Goal: Task Accomplishment & Management: Manage account settings

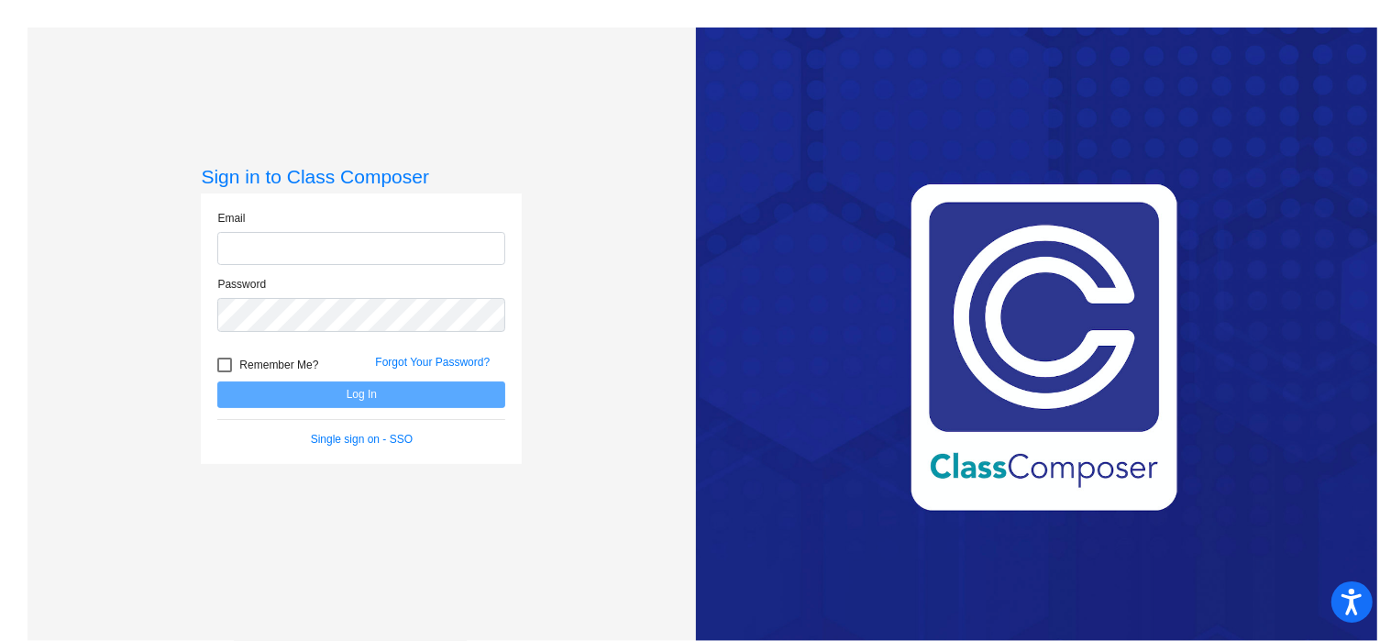
type input "[PERSON_NAME][EMAIL_ADDRESS][DOMAIN_NAME]"
click at [370, 394] on button "Log In" at bounding box center [361, 395] width 288 height 27
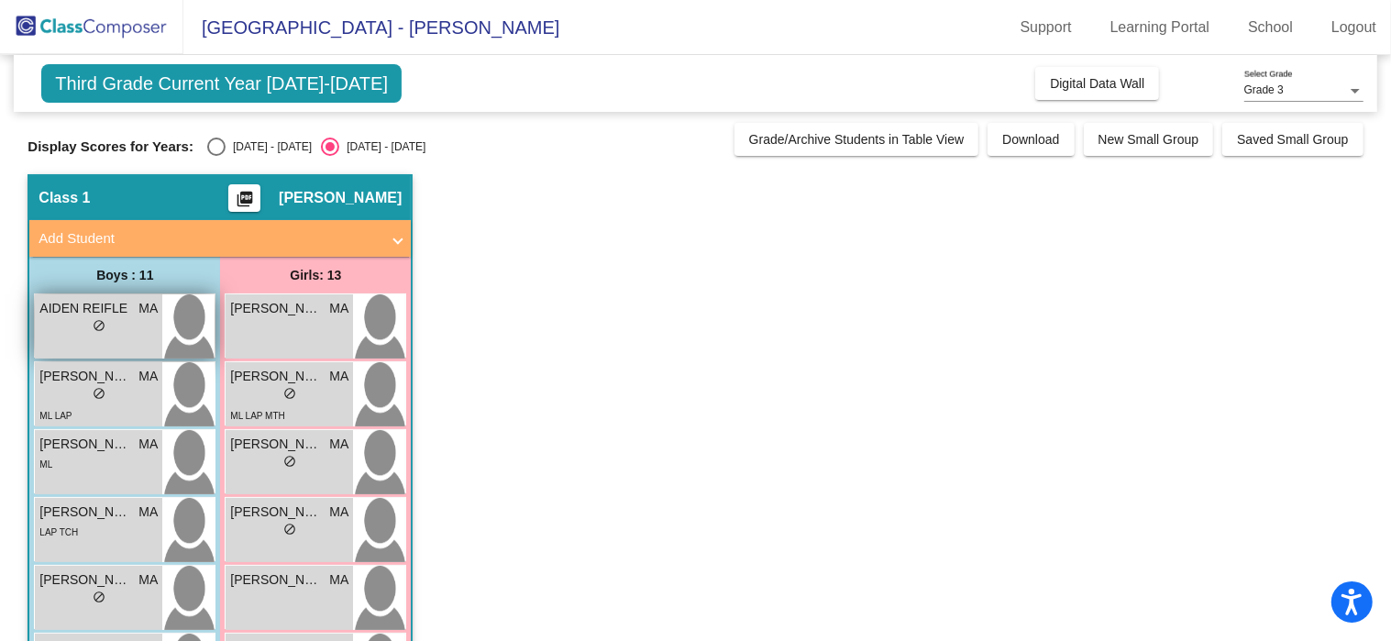
click at [134, 337] on div "[PERSON_NAME] MA lock do_not_disturb_alt" at bounding box center [98, 326] width 127 height 64
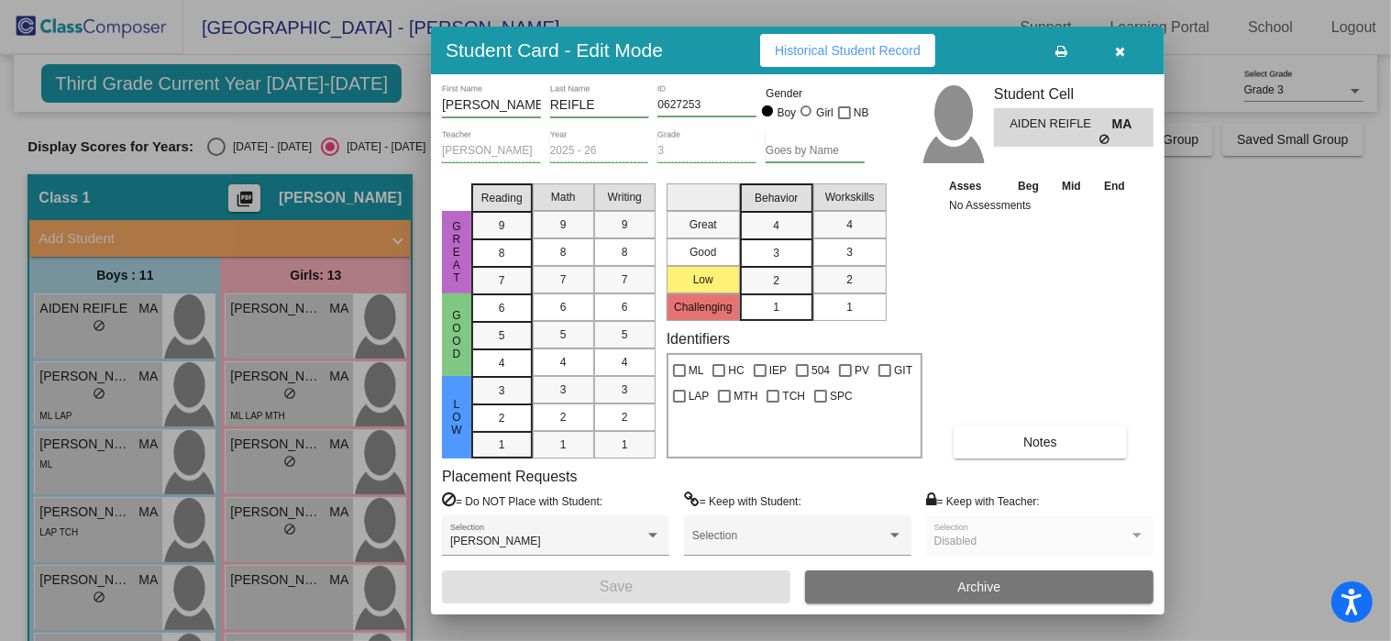
click at [60, 344] on div at bounding box center [695, 320] width 1391 height 641
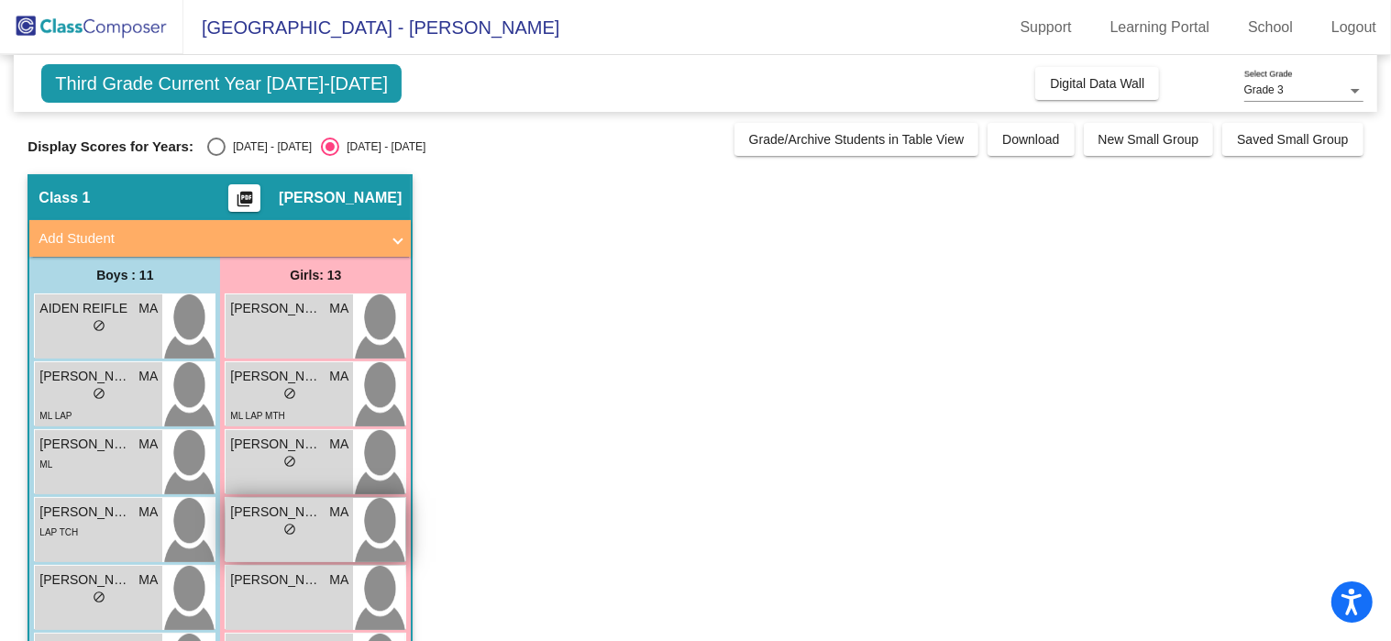
scroll to position [562, 0]
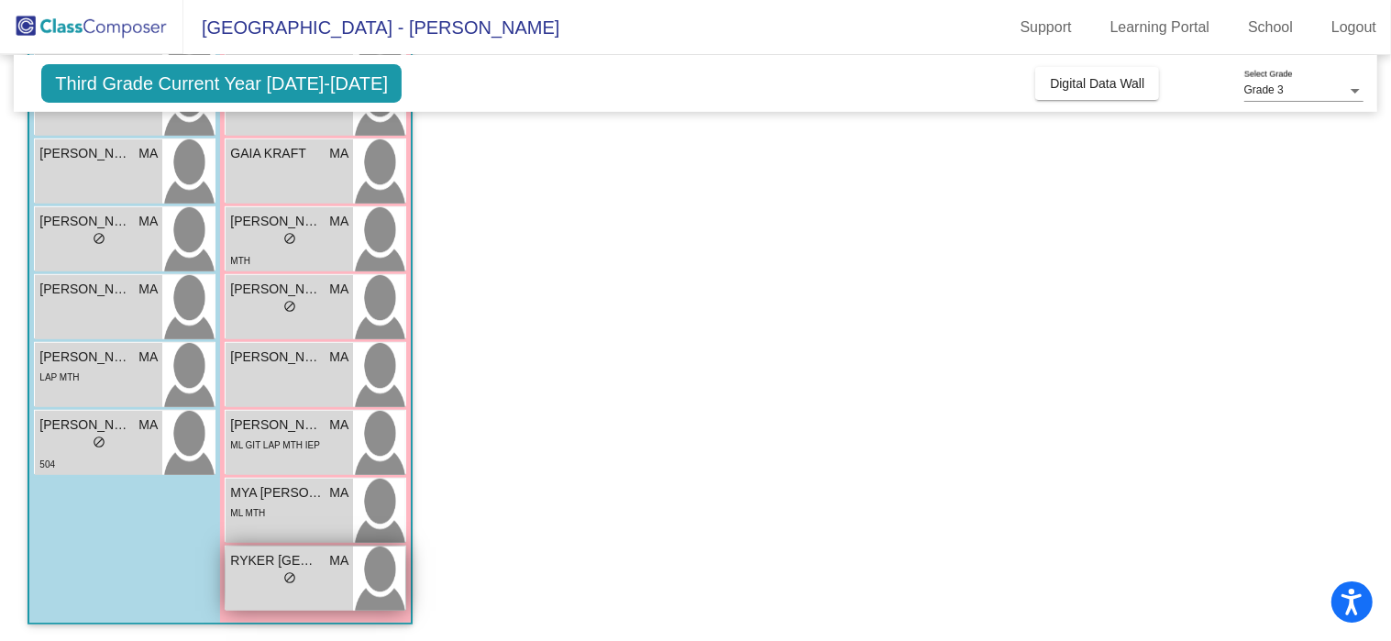
click at [295, 565] on span "RYKER [GEOGRAPHIC_DATA]" at bounding box center [276, 560] width 92 height 19
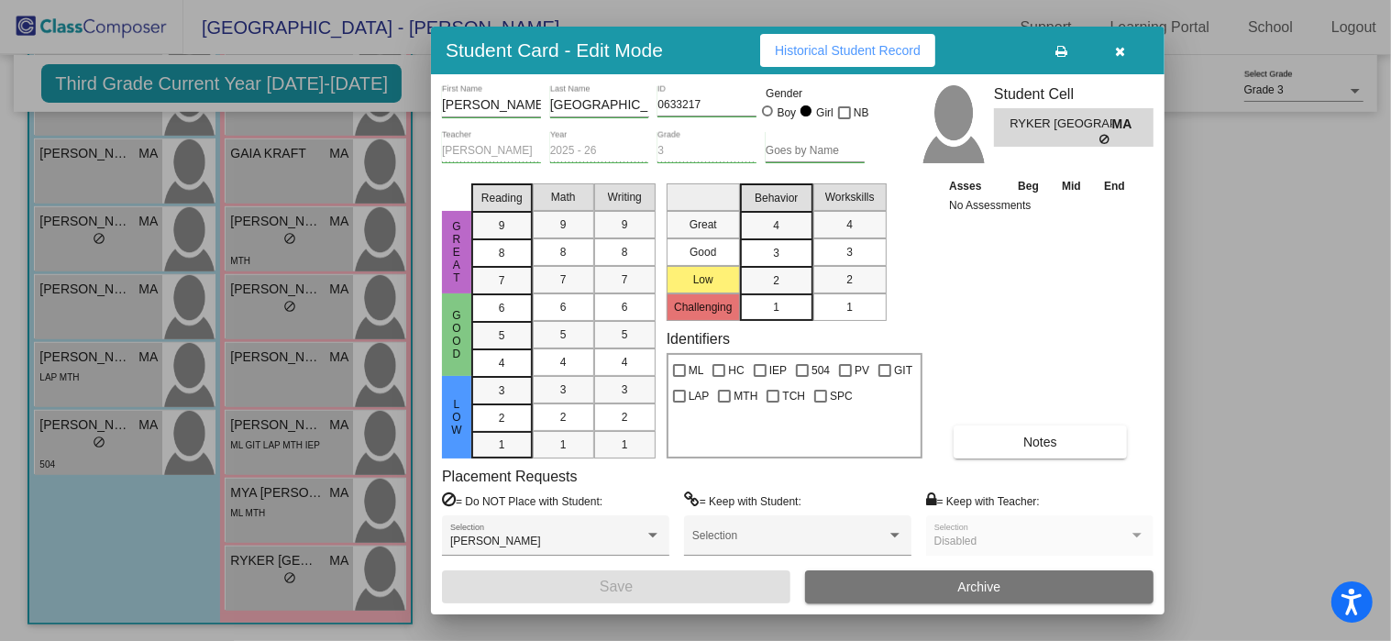
click at [1113, 50] on button "button" at bounding box center [1120, 50] width 59 height 33
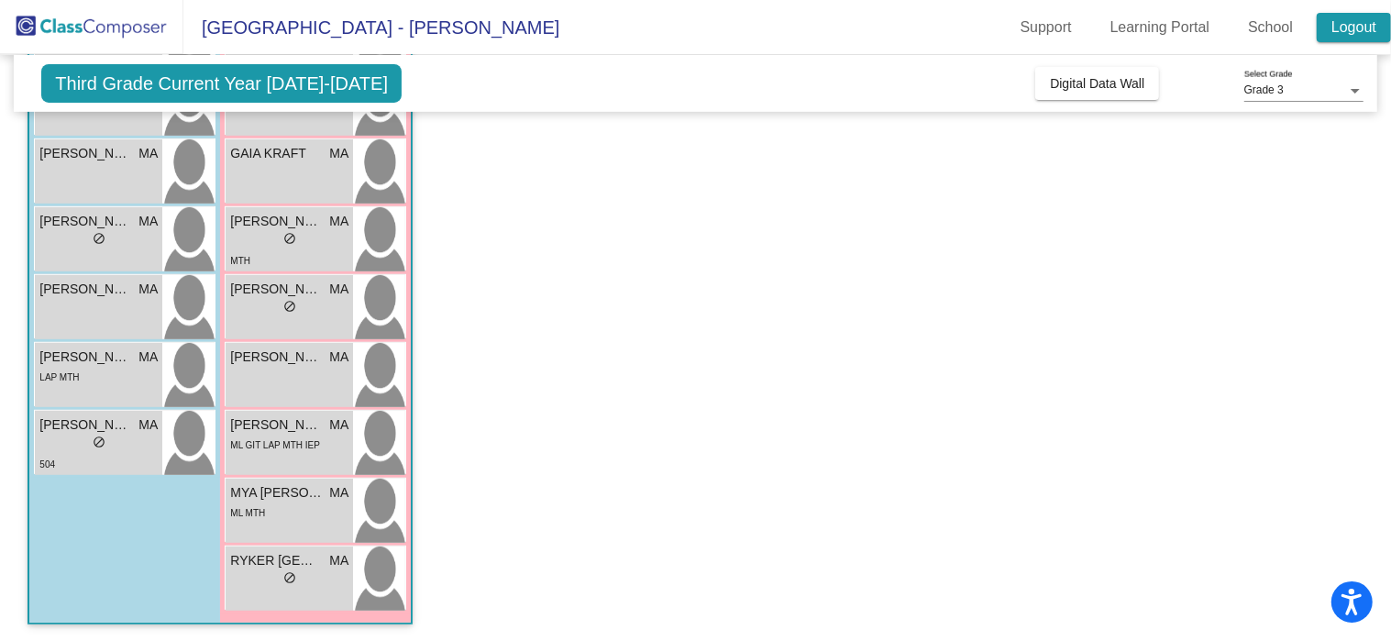
click at [1360, 26] on link "Logout" at bounding box center [1354, 27] width 74 height 29
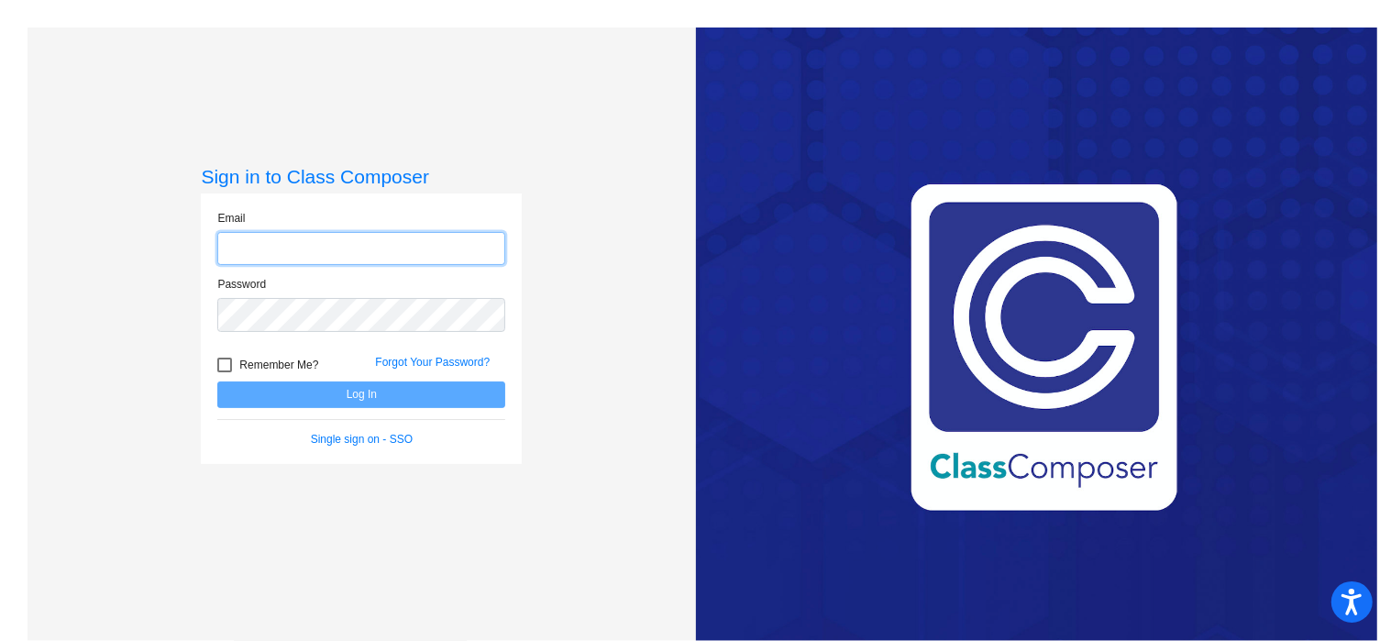
type input "[PERSON_NAME][EMAIL_ADDRESS][DOMAIN_NAME]"
